Goal: Check status: Check status

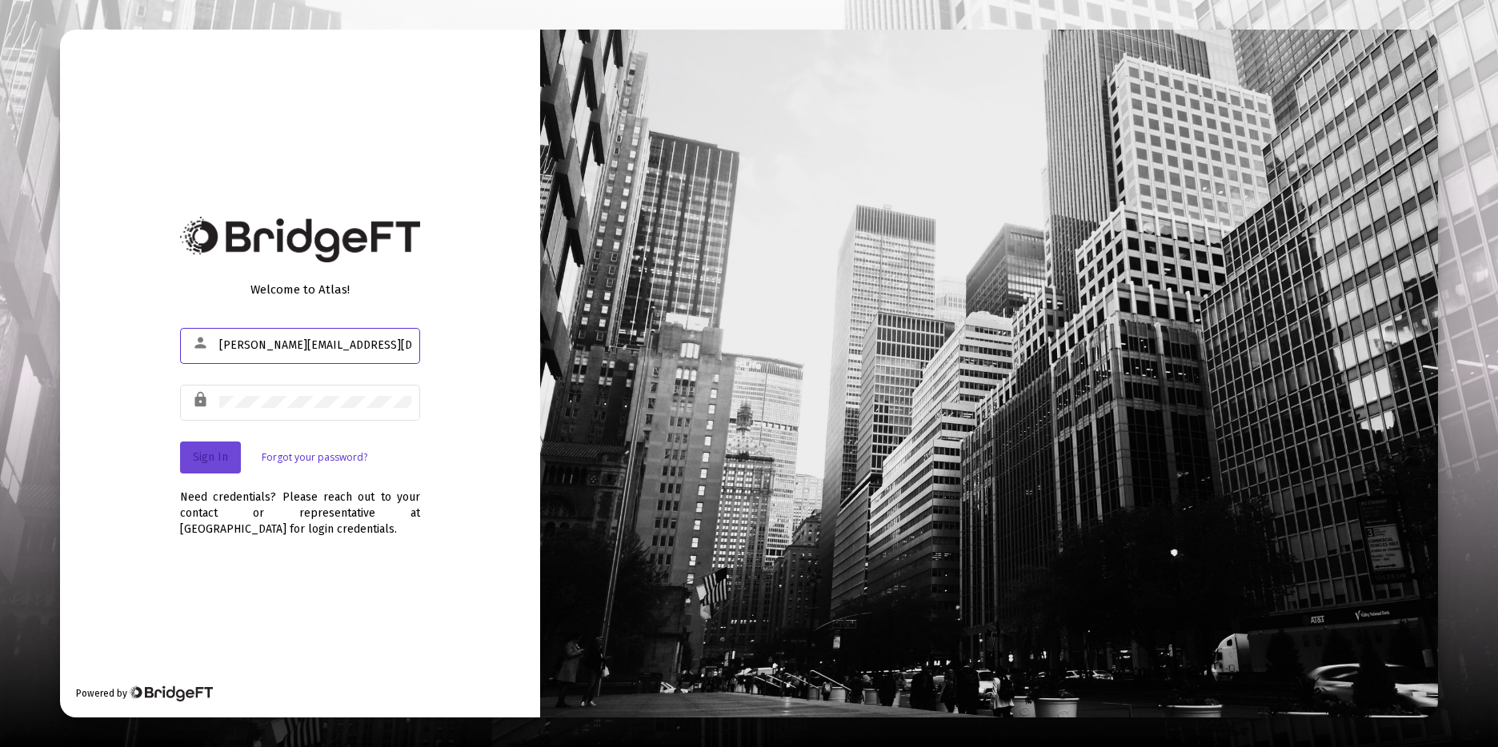
click at [202, 463] on span "Sign In" at bounding box center [210, 458] width 35 height 14
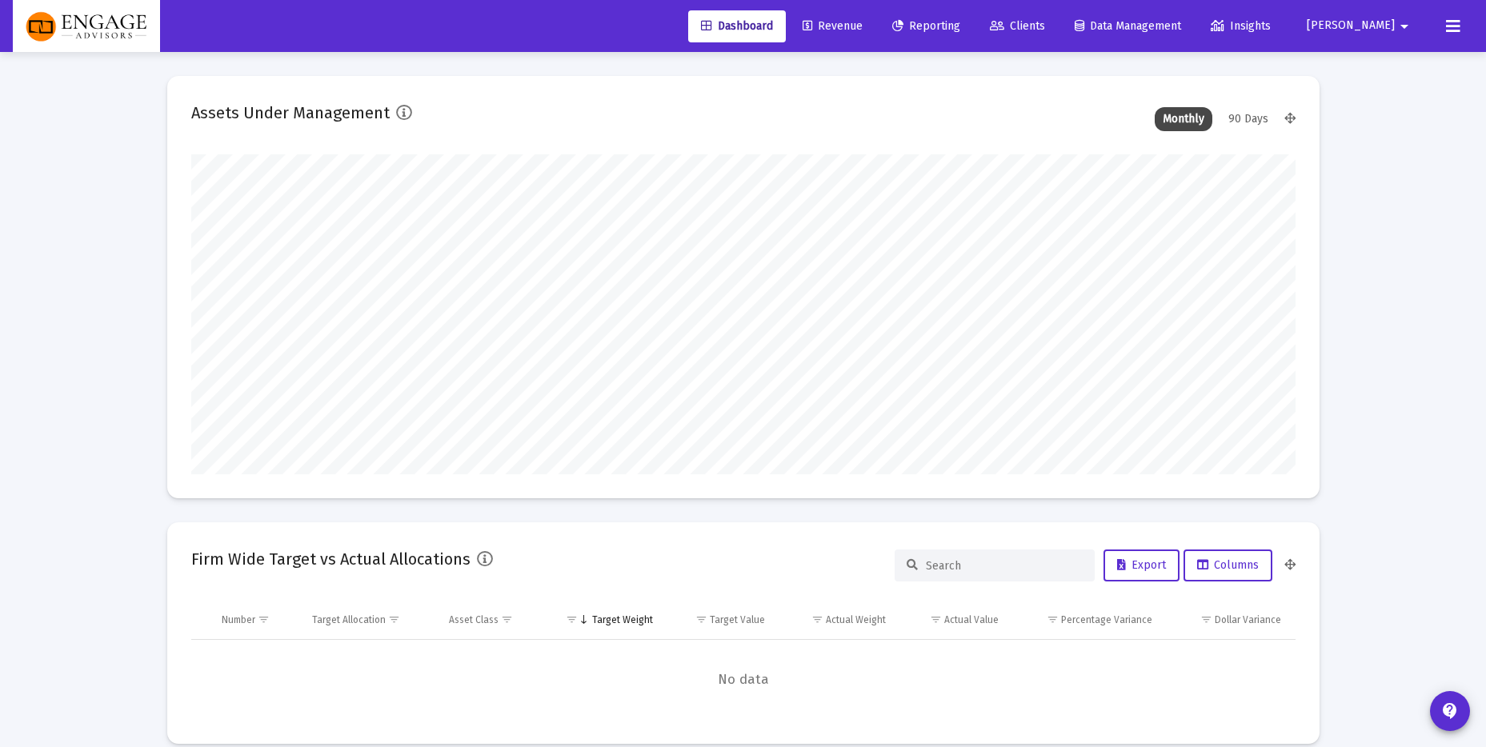
scroll to position [320, 595]
type input "[PERSON_NAME][EMAIL_ADDRESS][DOMAIN_NAME]"
type input "[DATE]"
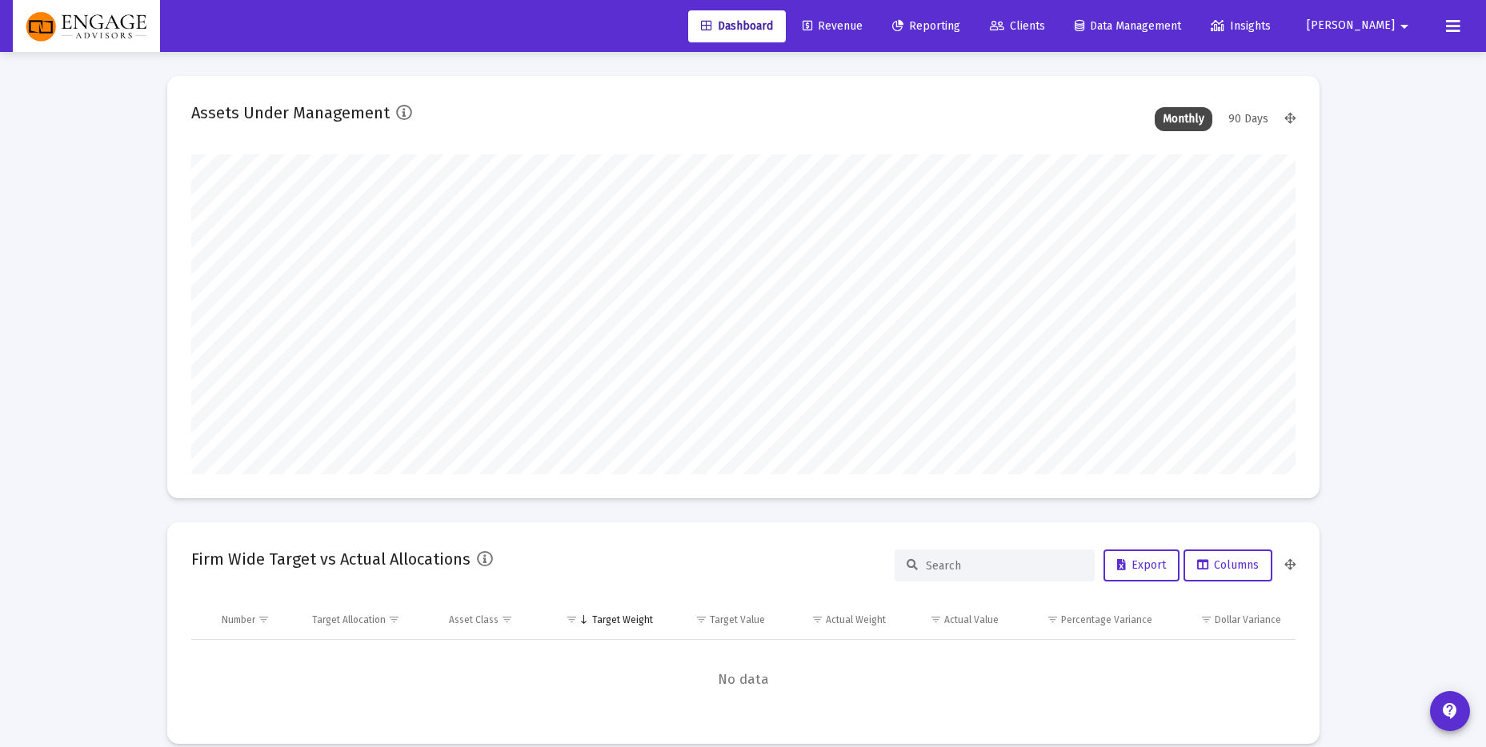
type input "[PERSON_NAME][EMAIL_ADDRESS][DOMAIN_NAME]"
click at [863, 19] on span "Revenue" at bounding box center [833, 26] width 60 height 14
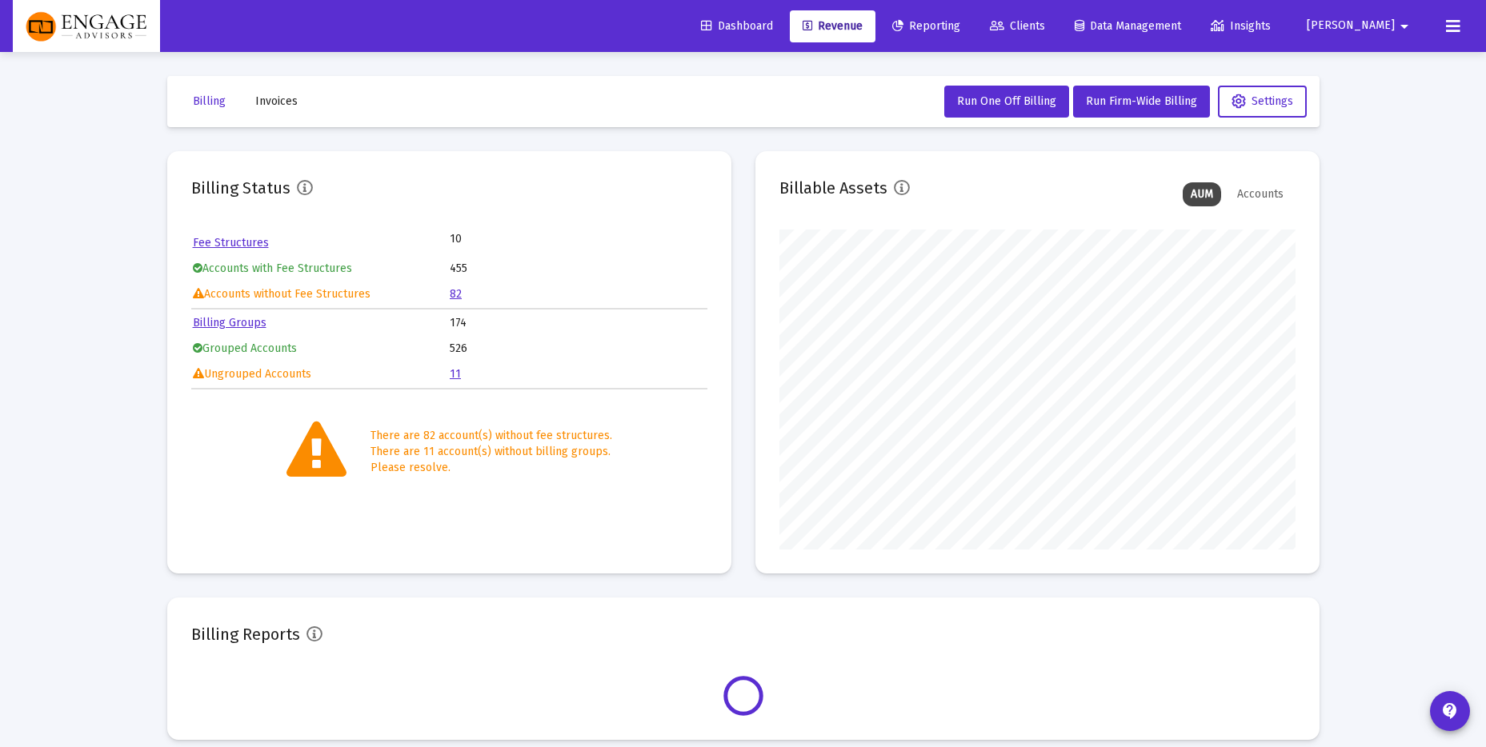
scroll to position [320, 516]
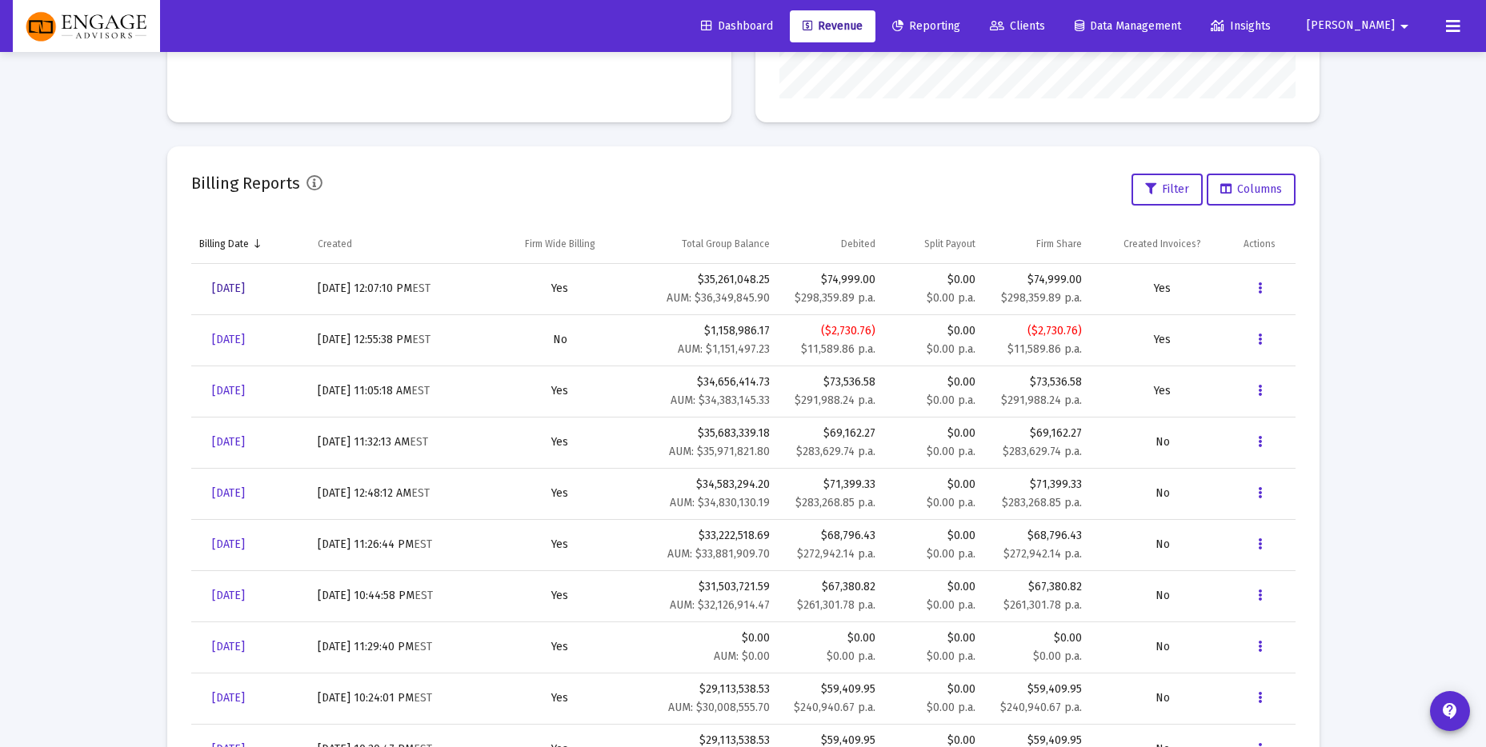
click at [224, 283] on span "[DATE]" at bounding box center [228, 289] width 33 height 14
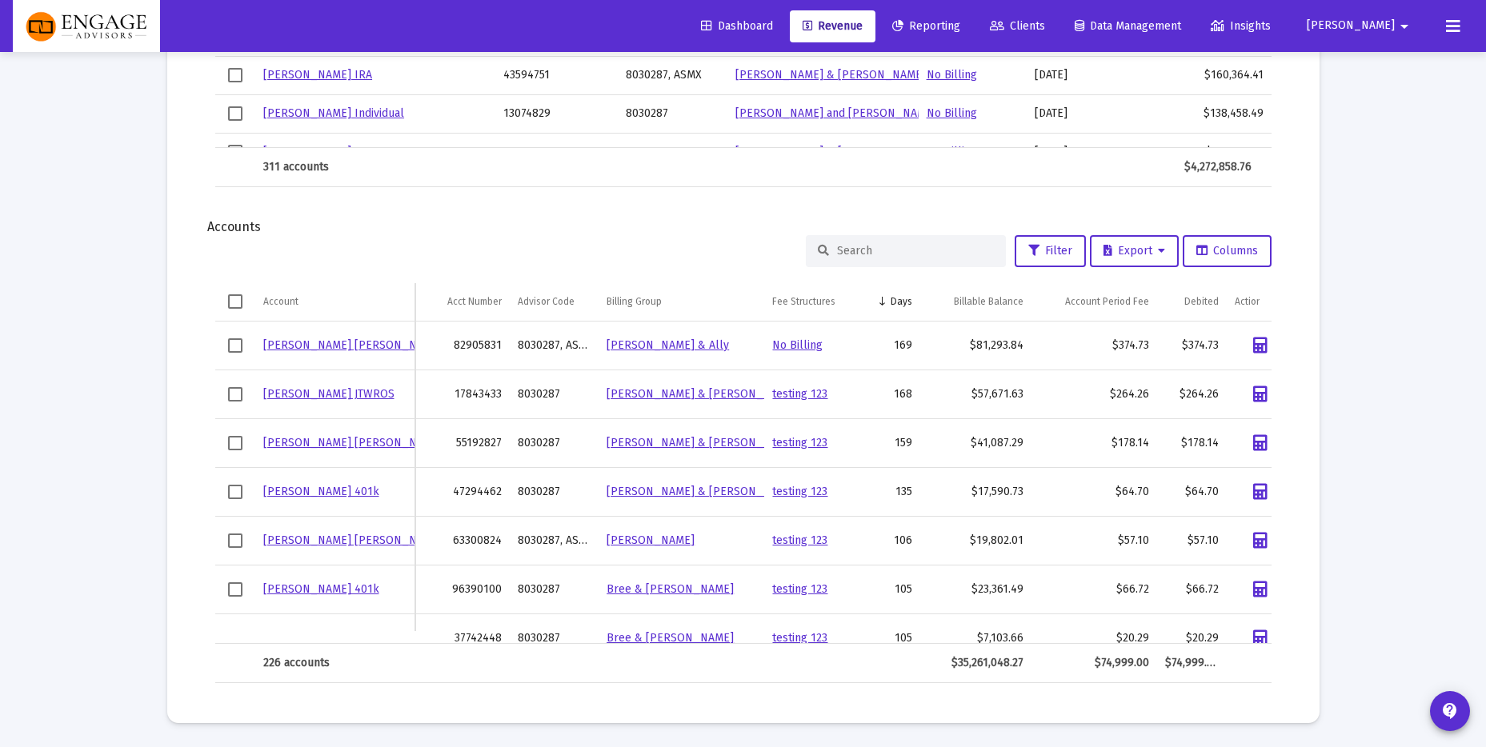
scroll to position [1766, 0]
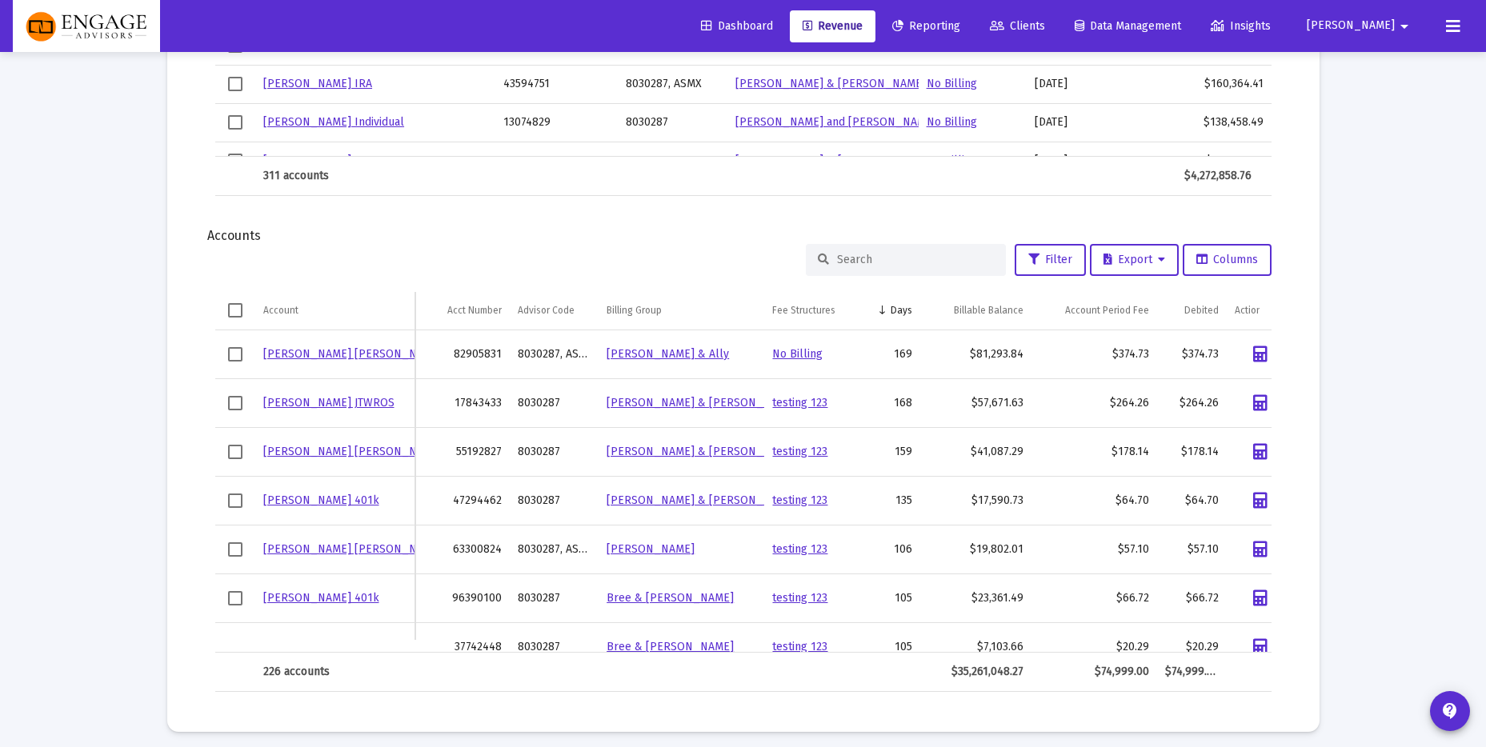
click at [863, 31] on span "Revenue" at bounding box center [833, 26] width 60 height 14
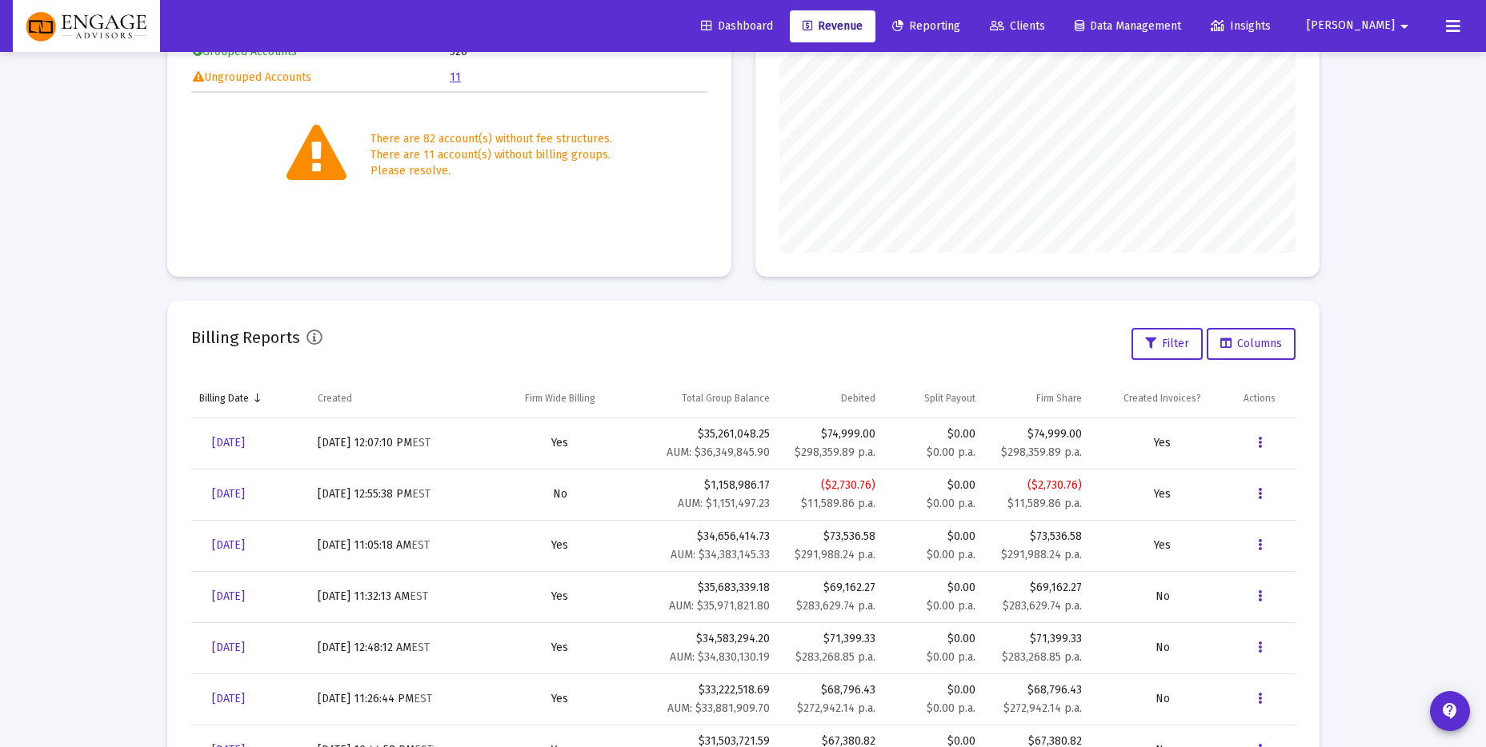
scroll to position [295, 0]
click at [239, 440] on span "[DATE]" at bounding box center [228, 445] width 33 height 14
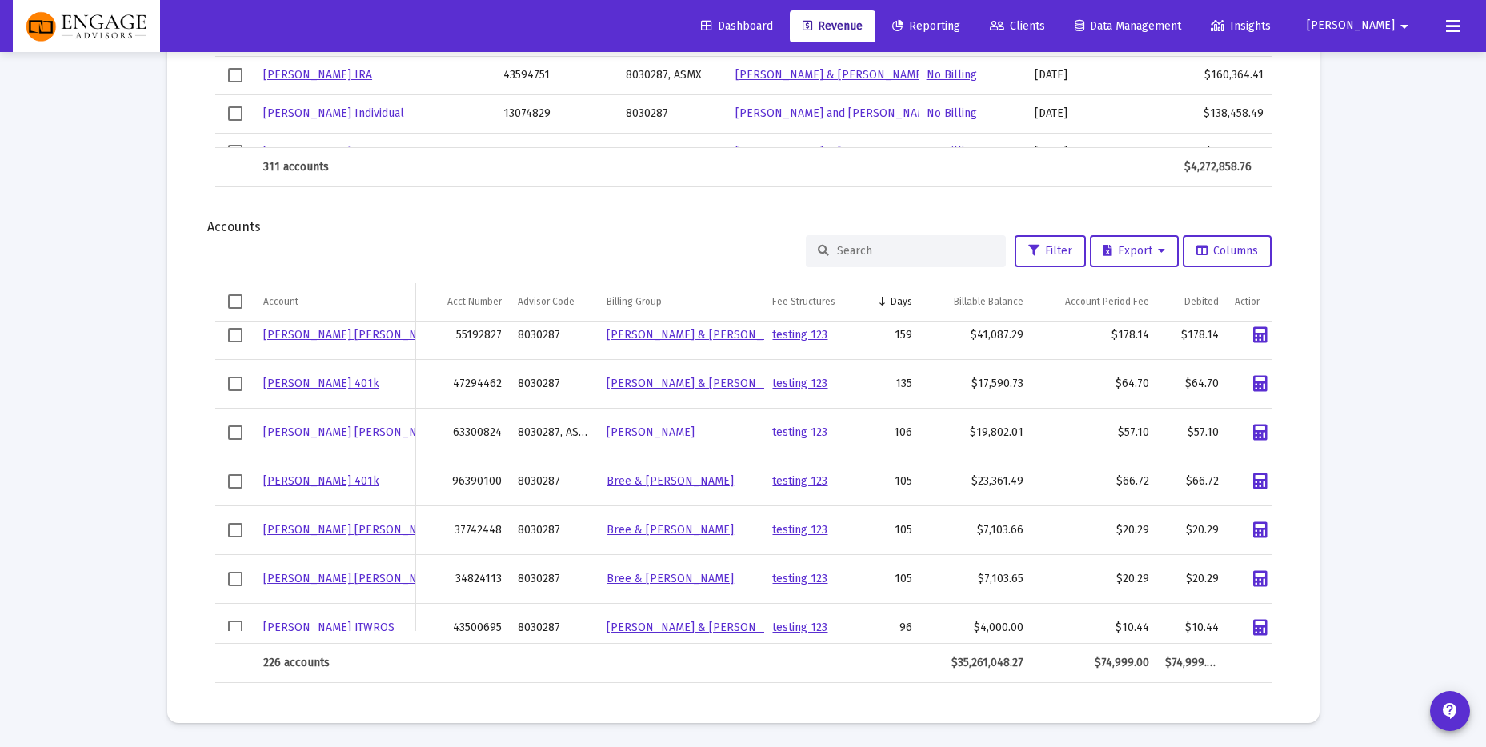
scroll to position [118, 0]
